Goal: Task Accomplishment & Management: Use online tool/utility

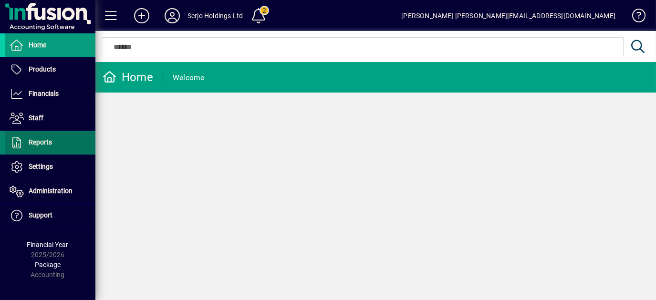
click at [45, 147] on span "Reports" at bounding box center [28, 142] width 47 height 11
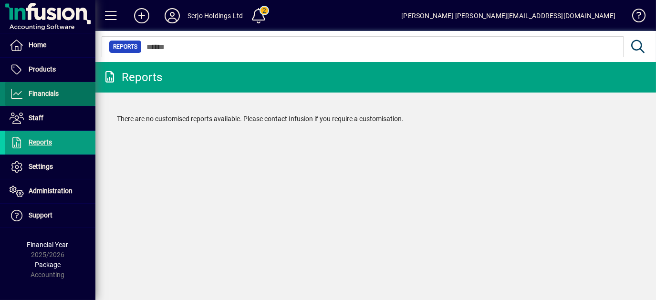
click at [51, 90] on span "Financials" at bounding box center [44, 94] width 30 height 8
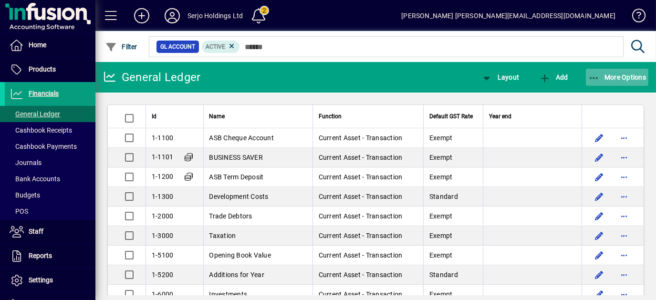
click at [600, 74] on span "More Options" at bounding box center [617, 77] width 58 height 8
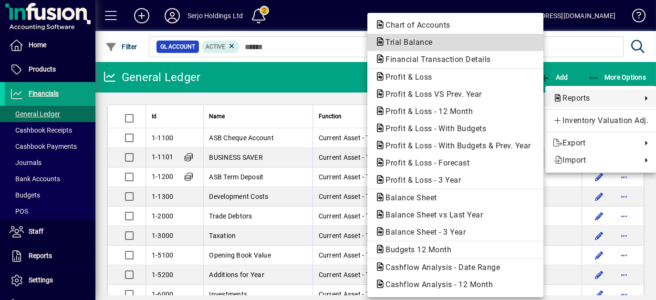
click at [385, 46] on span "Trial Balance" at bounding box center [406, 42] width 62 height 9
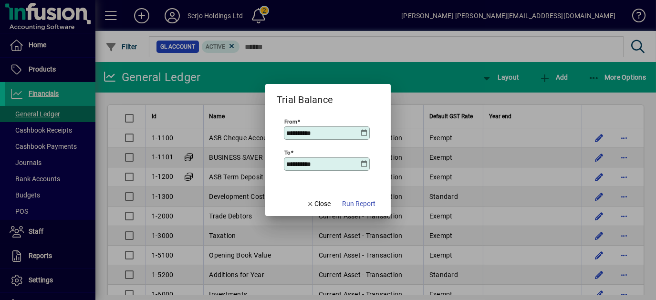
click at [366, 130] on icon at bounding box center [364, 133] width 8 height 8
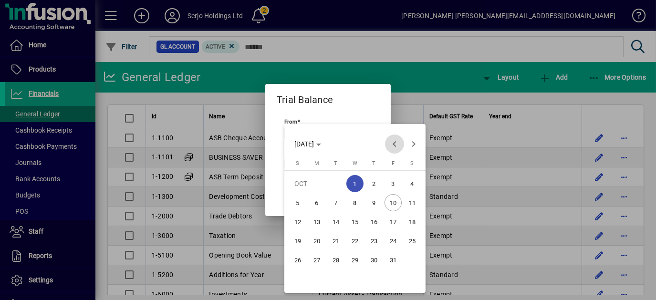
click at [394, 143] on span "Previous month" at bounding box center [394, 143] width 19 height 19
click at [395, 143] on span "Previous month" at bounding box center [394, 143] width 19 height 19
click at [395, 144] on span "Previous month" at bounding box center [394, 143] width 19 height 19
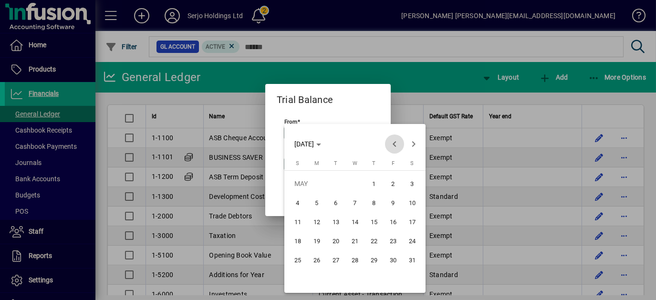
click at [395, 144] on span "Previous month" at bounding box center [394, 143] width 19 height 19
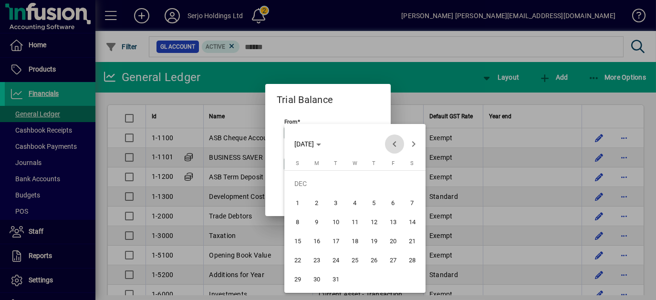
click at [395, 144] on span "Previous month" at bounding box center [394, 143] width 19 height 19
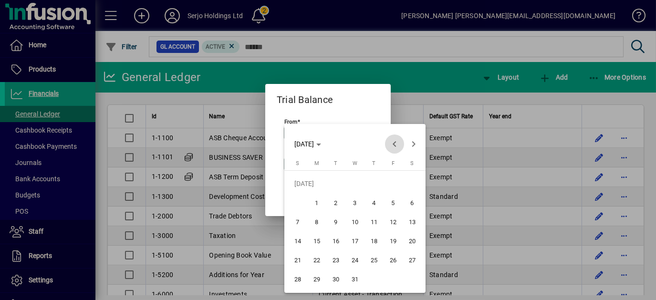
click at [395, 144] on span "Previous month" at bounding box center [394, 143] width 19 height 19
click at [313, 205] on span "1" at bounding box center [316, 202] width 17 height 17
type input "**********"
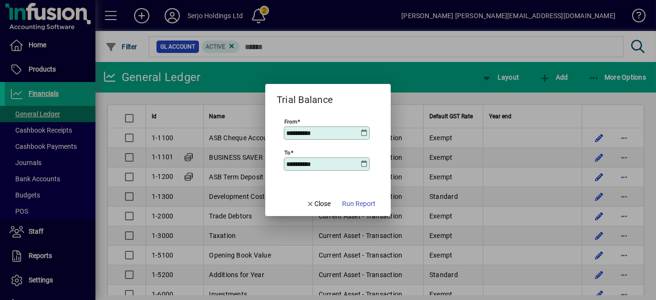
click at [367, 160] on icon at bounding box center [364, 164] width 8 height 8
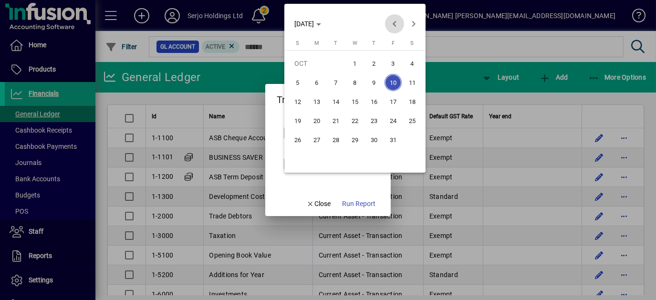
click at [394, 22] on span "Previous month" at bounding box center [394, 23] width 19 height 19
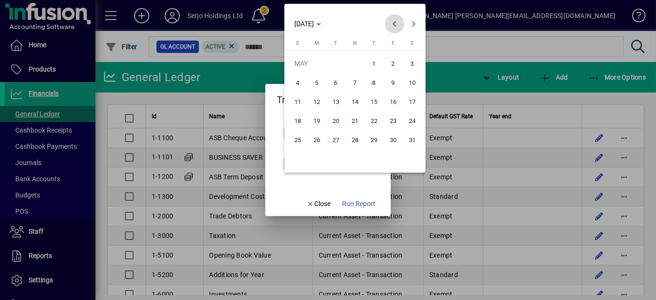
click at [394, 22] on span "Previous month" at bounding box center [394, 23] width 19 height 19
click at [413, 25] on span "Next month" at bounding box center [413, 23] width 19 height 19
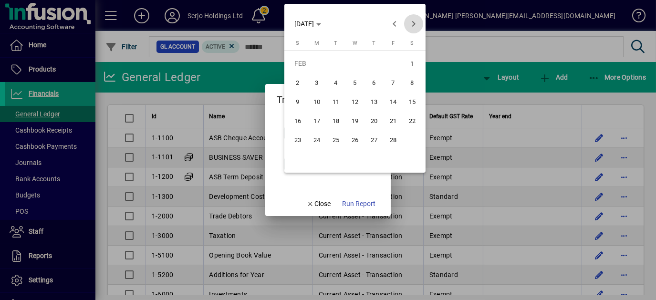
click at [413, 25] on span "Next month" at bounding box center [413, 23] width 19 height 19
click at [313, 157] on span "31" at bounding box center [316, 158] width 17 height 17
type input "**********"
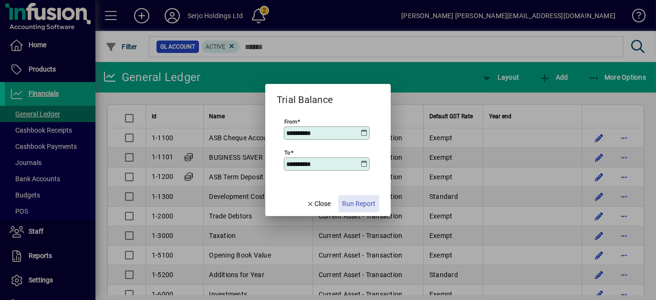
click at [355, 204] on span "Run Report" at bounding box center [358, 204] width 33 height 10
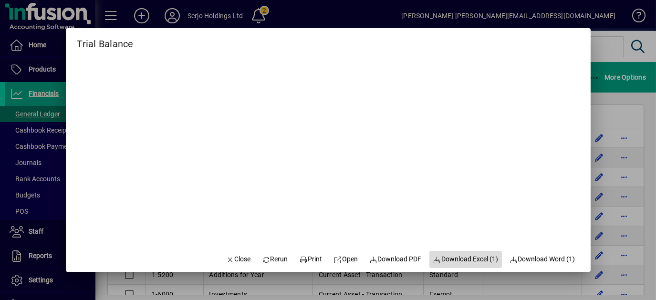
click at [465, 256] on span "Download Excel (1)" at bounding box center [465, 259] width 65 height 10
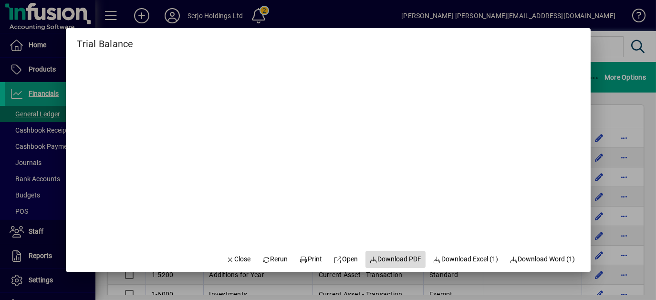
click at [402, 256] on span "Download PDF" at bounding box center [395, 259] width 52 height 10
click at [232, 262] on span "Close" at bounding box center [238, 259] width 25 height 10
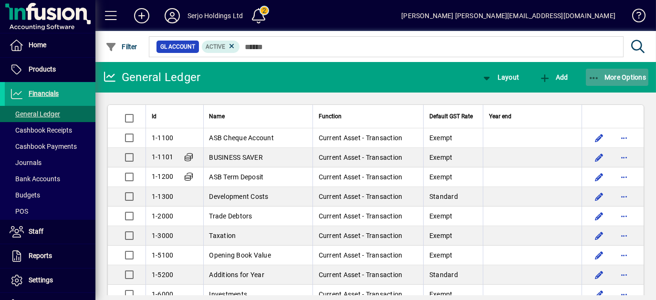
click at [589, 76] on icon "button" at bounding box center [594, 78] width 12 height 10
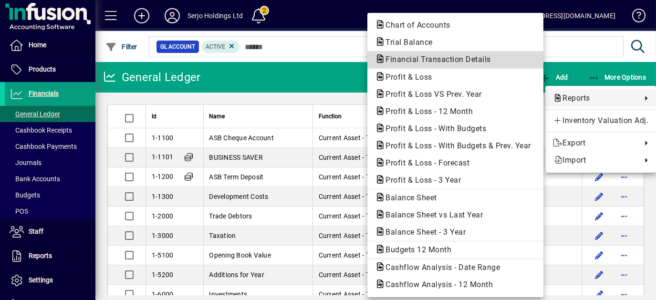
click at [429, 62] on span "Financial Transaction Details" at bounding box center [435, 59] width 121 height 9
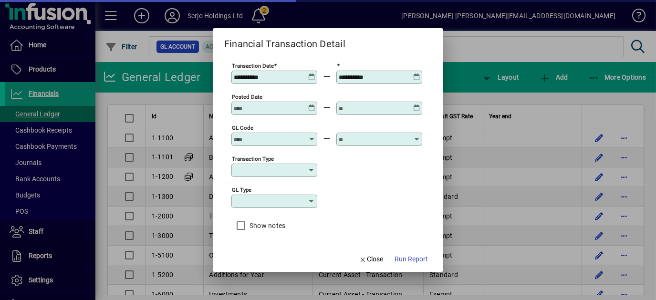
type input "****"
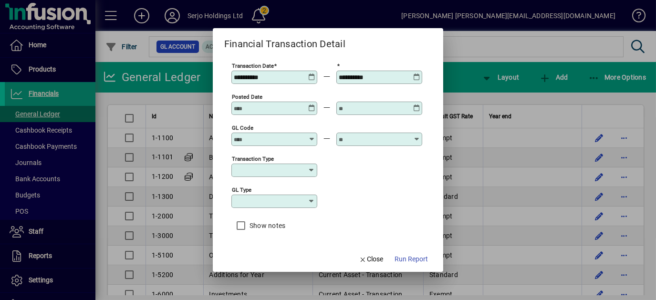
click at [311, 73] on icon at bounding box center [311, 73] width 7 height 0
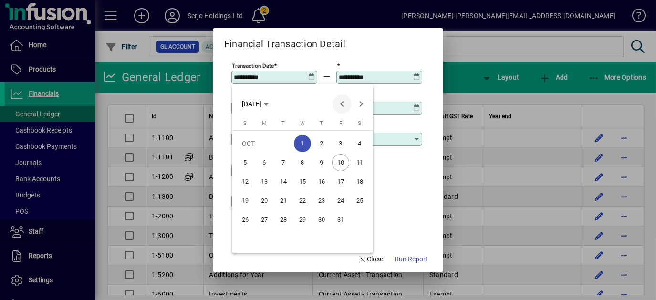
click at [339, 107] on span "Previous month" at bounding box center [341, 103] width 19 height 19
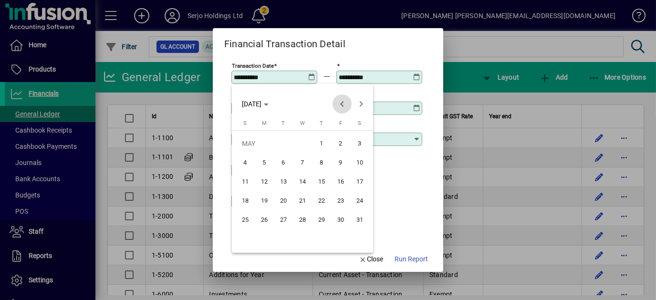
click at [339, 107] on span "Previous month" at bounding box center [341, 103] width 19 height 19
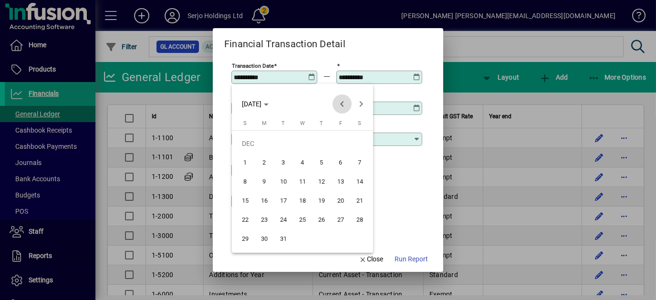
click at [339, 107] on span "Previous month" at bounding box center [341, 103] width 19 height 19
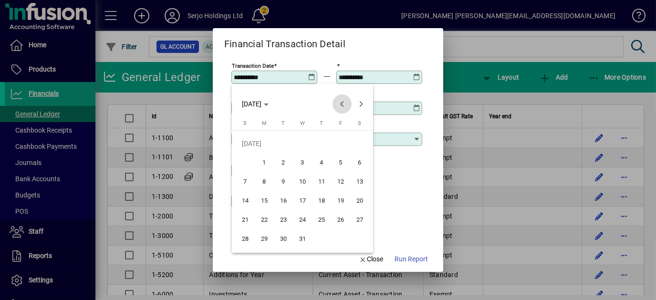
click at [339, 107] on span "Previous month" at bounding box center [341, 103] width 19 height 19
click at [262, 163] on span "1" at bounding box center [264, 162] width 17 height 17
type input "**********"
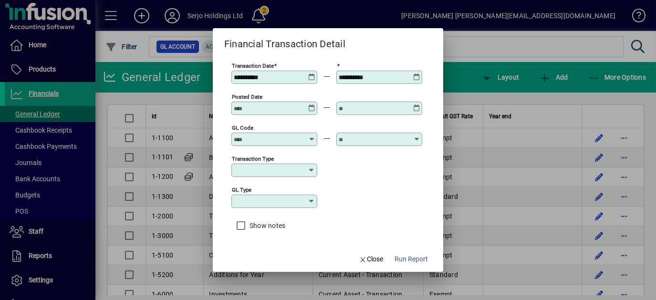
click at [414, 73] on icon at bounding box center [416, 73] width 7 height 0
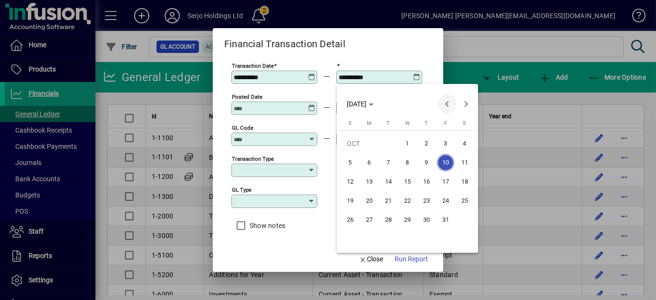
click at [448, 103] on span "Previous month" at bounding box center [446, 103] width 19 height 19
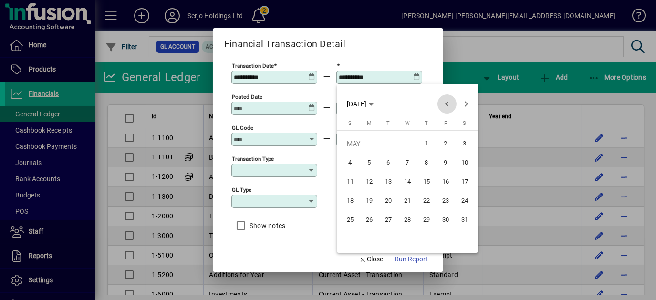
click at [448, 103] on span "Previous month" at bounding box center [446, 103] width 19 height 19
click at [368, 239] on span "31" at bounding box center [369, 238] width 17 height 17
type input "**********"
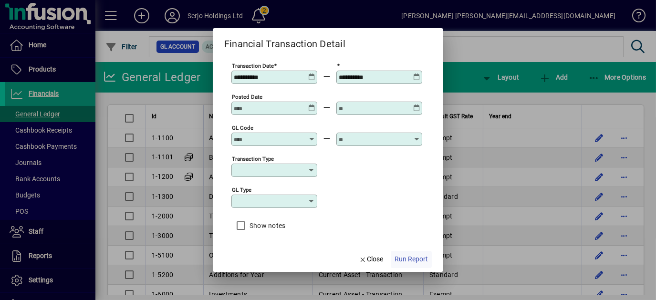
click at [401, 257] on span "Run Report" at bounding box center [410, 259] width 33 height 10
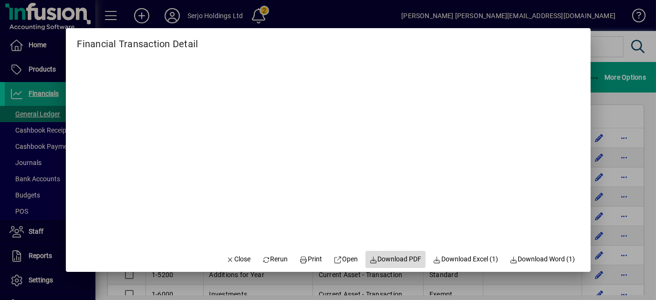
click at [392, 264] on span at bounding box center [395, 259] width 60 height 23
click at [237, 255] on span "Close" at bounding box center [238, 259] width 25 height 10
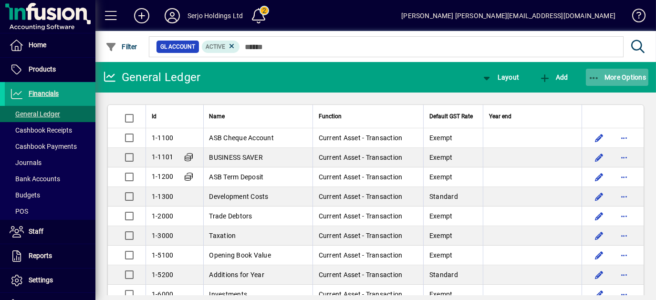
click at [593, 76] on icon "button" at bounding box center [594, 78] width 12 height 10
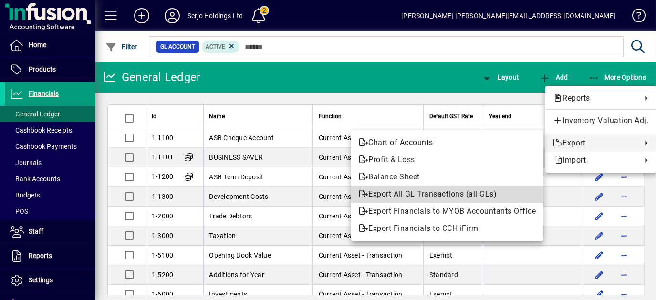
click at [487, 190] on span "Export All GL Transactions (all GLs)" at bounding box center [447, 193] width 177 height 11
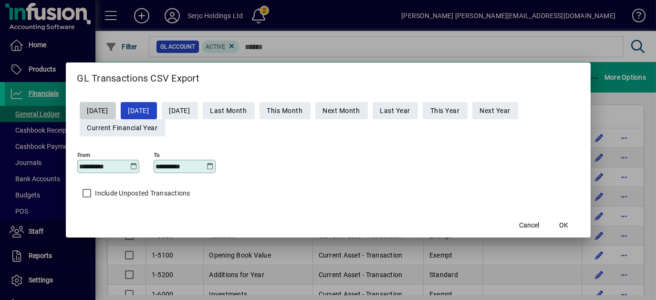
click at [135, 168] on icon at bounding box center [133, 167] width 7 height 8
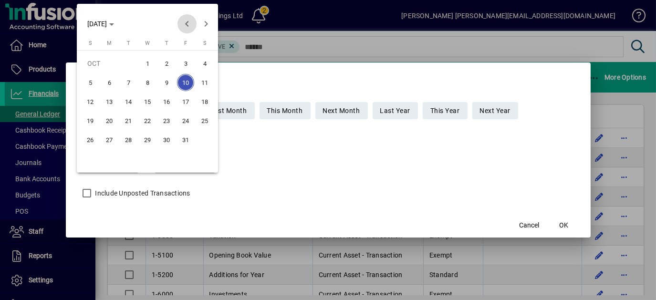
click at [185, 29] on span "Previous month" at bounding box center [186, 23] width 19 height 19
click at [186, 29] on span "Previous month" at bounding box center [186, 23] width 19 height 19
click at [187, 29] on span "Previous month" at bounding box center [186, 23] width 19 height 19
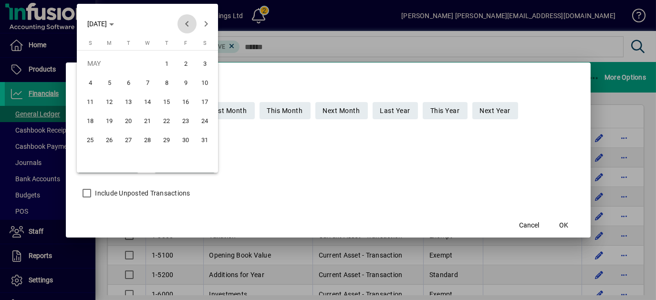
click at [187, 27] on span "Previous month" at bounding box center [186, 23] width 19 height 19
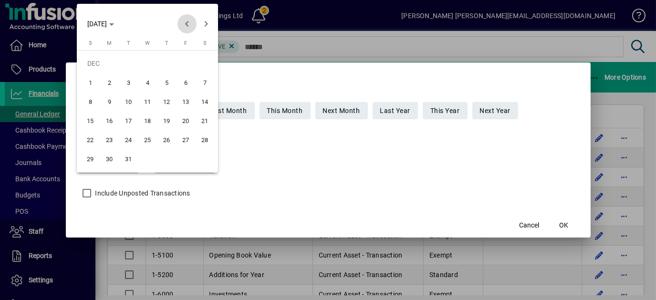
click at [187, 27] on span "Previous month" at bounding box center [186, 23] width 19 height 19
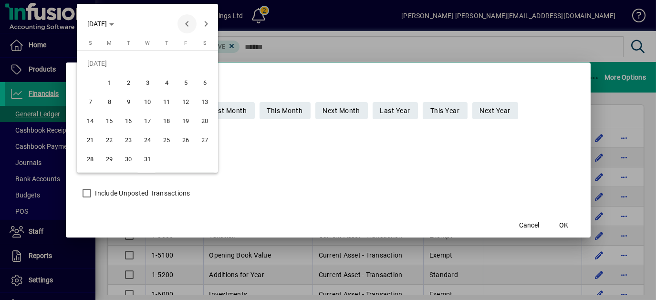
click at [187, 27] on span "Previous month" at bounding box center [186, 23] width 19 height 19
click at [109, 84] on span "1" at bounding box center [109, 82] width 17 height 17
type input "**********"
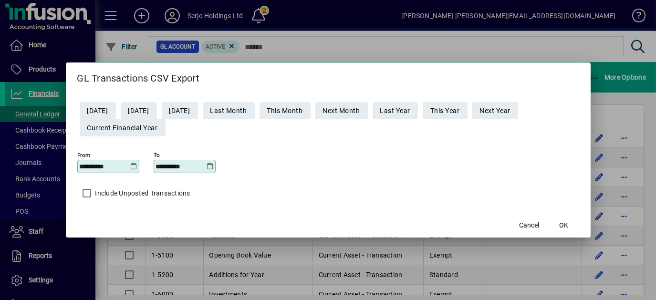
click at [208, 166] on icon at bounding box center [209, 167] width 7 height 8
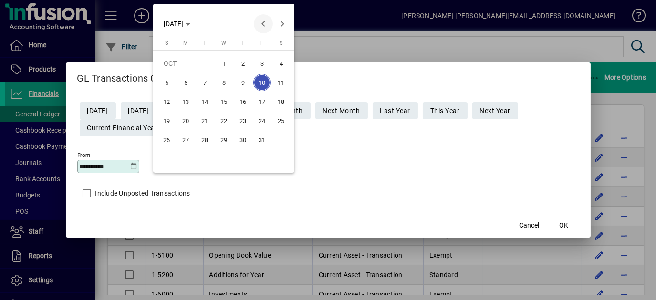
click at [263, 23] on span "Previous month" at bounding box center [263, 23] width 19 height 19
click at [264, 24] on span "Previous month" at bounding box center [263, 23] width 19 height 19
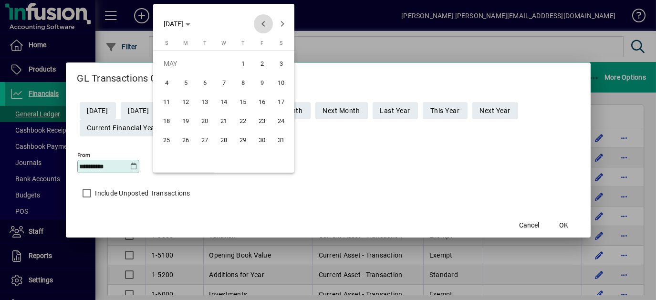
click at [264, 24] on span "Previous month" at bounding box center [263, 23] width 19 height 19
click at [189, 156] on span "31" at bounding box center [185, 158] width 17 height 17
type input "**********"
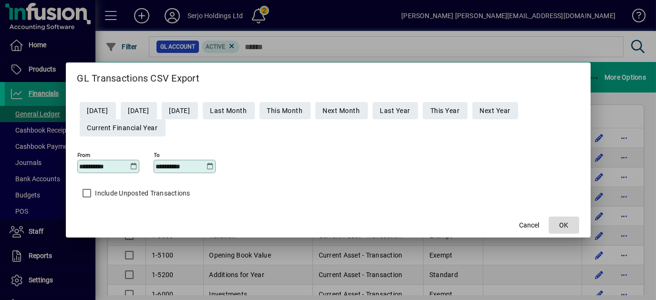
click at [561, 224] on span "OK" at bounding box center [563, 225] width 9 height 10
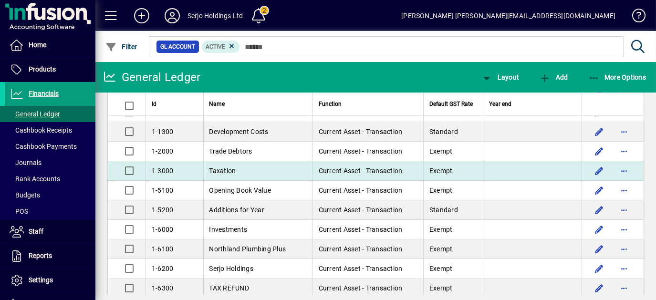
scroll to position [72, 0]
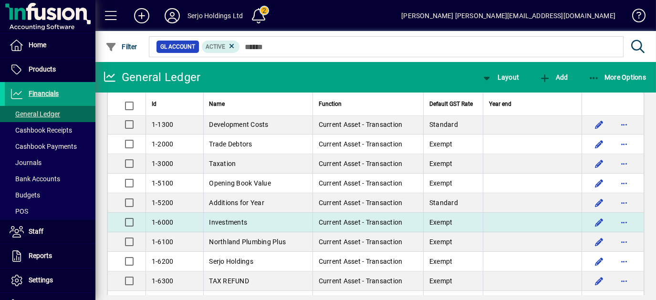
click at [221, 221] on span "Investments" at bounding box center [228, 222] width 38 height 8
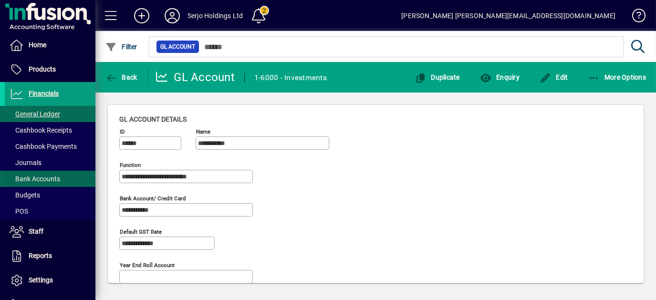
click at [53, 179] on span "Bank Accounts" at bounding box center [35, 179] width 51 height 8
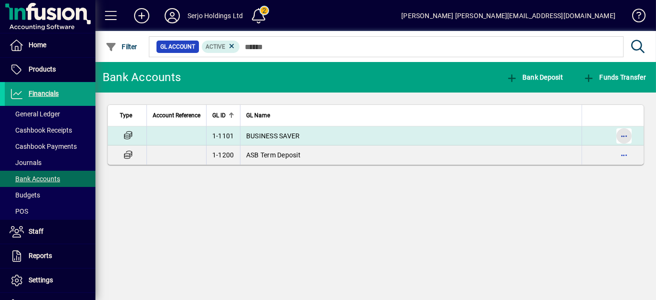
click at [622, 133] on span "button" at bounding box center [623, 135] width 23 height 23
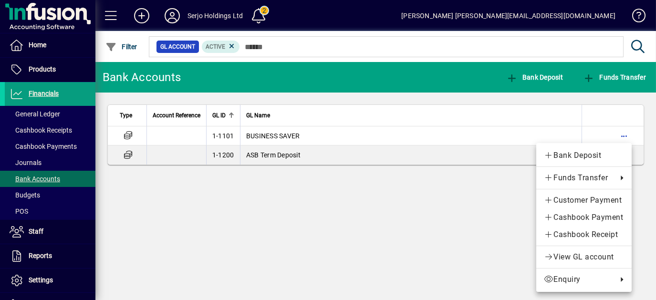
click at [43, 113] on div at bounding box center [328, 150] width 656 height 300
